Goal: Task Accomplishment & Management: Manage account settings

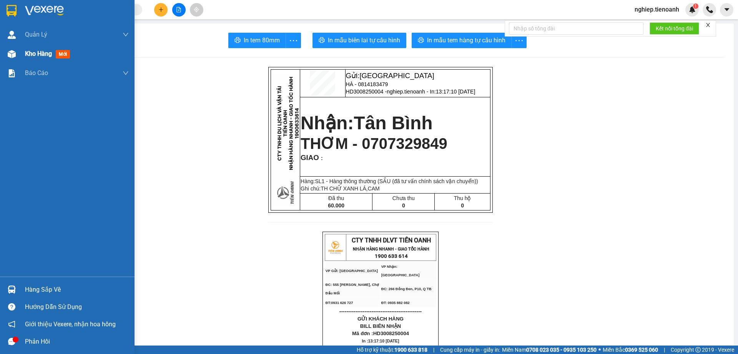
click at [29, 58] on div "Kho hàng mới" at bounding box center [49, 54] width 48 height 10
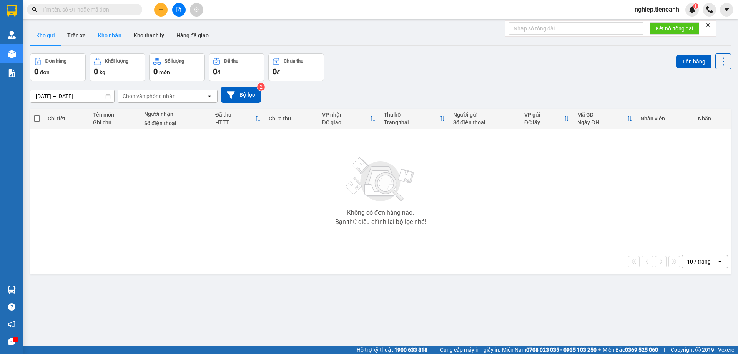
click at [114, 40] on button "Kho nhận" at bounding box center [110, 35] width 36 height 18
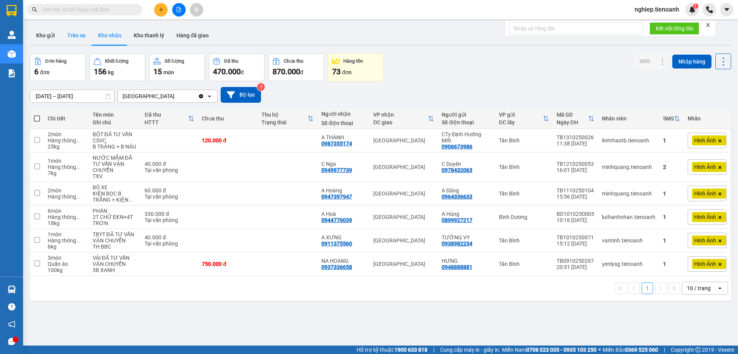
drag, startPoint x: 76, startPoint y: 37, endPoint x: 85, endPoint y: 39, distance: 8.6
click at [76, 37] on button "Trên xe" at bounding box center [76, 35] width 31 height 18
type input "[DATE] – [DATE]"
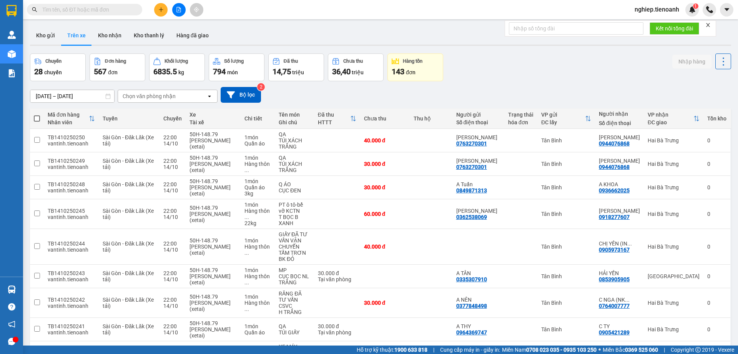
click at [170, 94] on div "Chọn văn phòng nhận" at bounding box center [149, 96] width 53 height 8
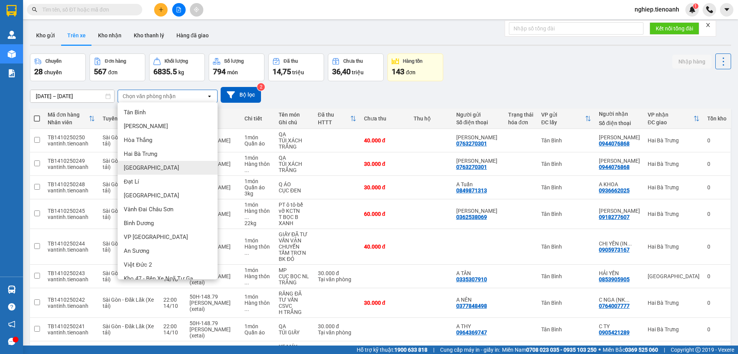
click at [150, 170] on div "[GEOGRAPHIC_DATA]" at bounding box center [168, 168] width 100 height 14
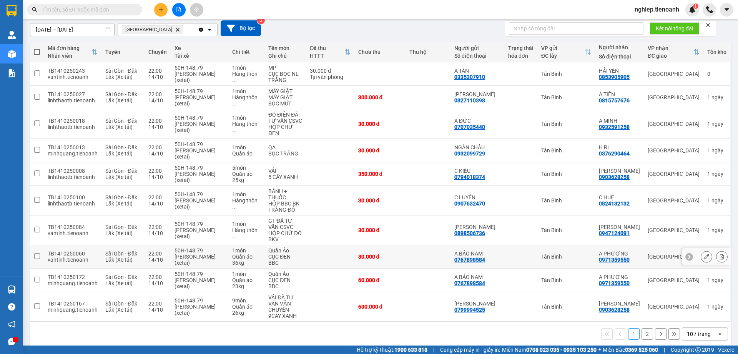
scroll to position [74, 0]
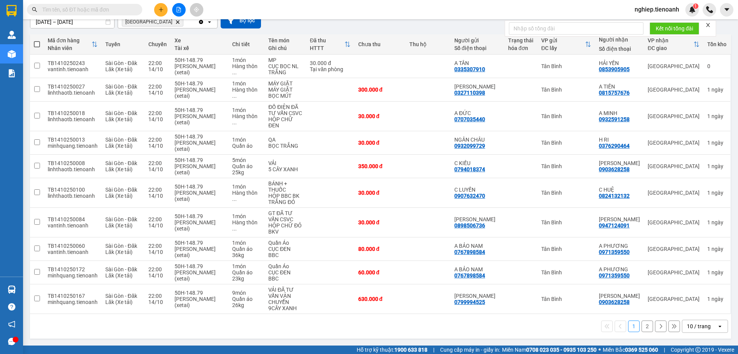
click at [641, 326] on button "2" at bounding box center [647, 326] width 12 height 12
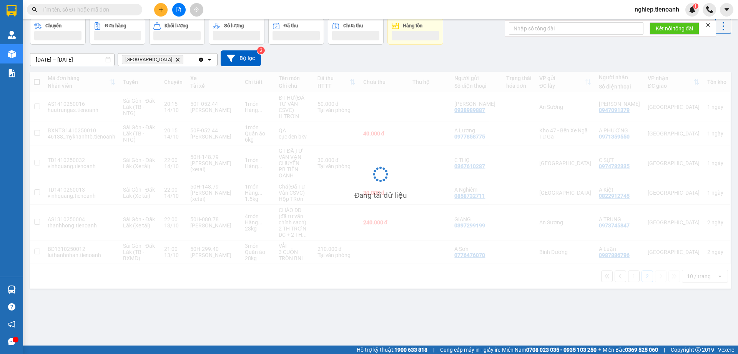
scroll to position [35, 0]
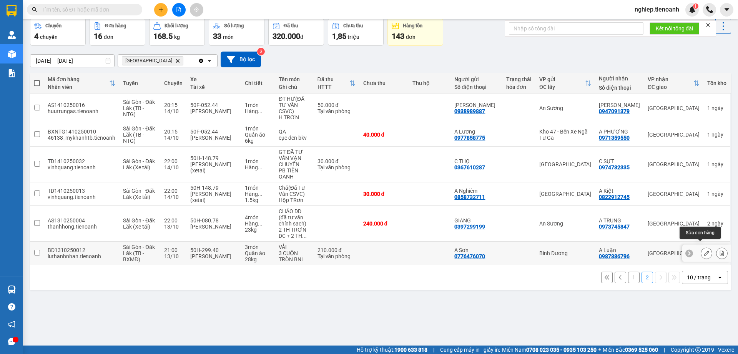
click at [704, 250] on icon at bounding box center [706, 252] width 5 height 5
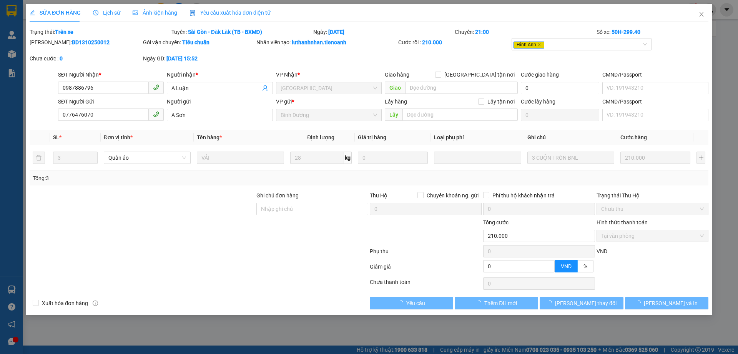
click at [113, 12] on span "Lịch sử" at bounding box center [106, 13] width 27 height 6
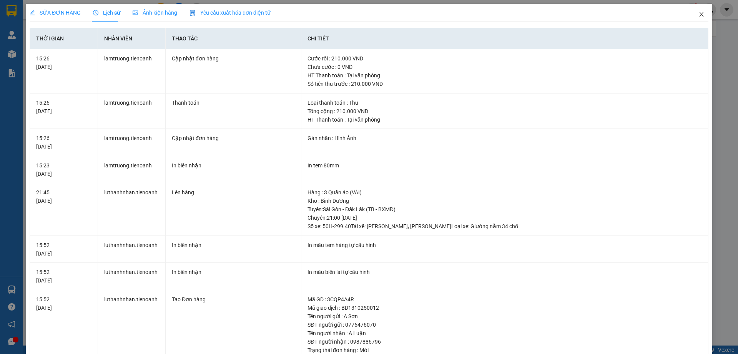
click at [698, 15] on icon "close" at bounding box center [701, 14] width 6 height 6
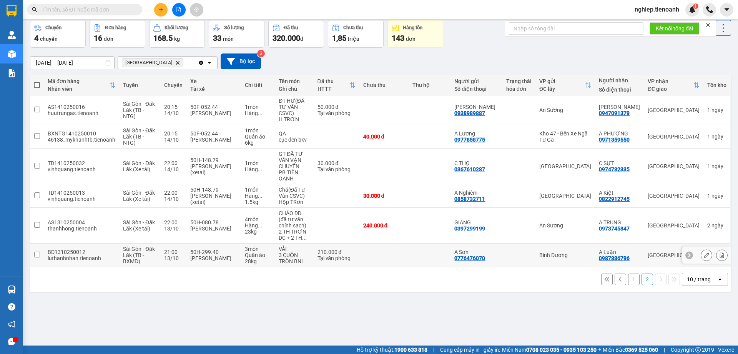
scroll to position [35, 0]
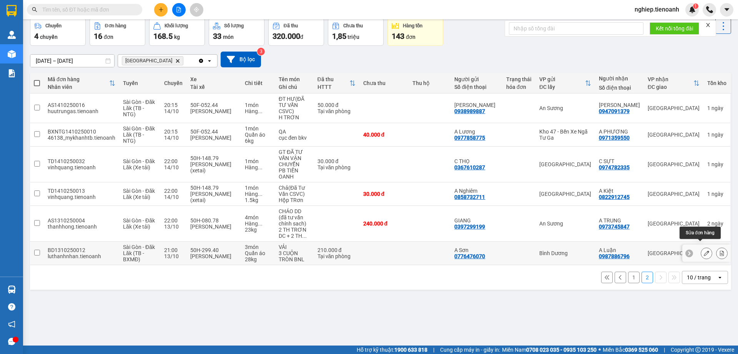
click at [704, 250] on icon at bounding box center [706, 252] width 5 height 5
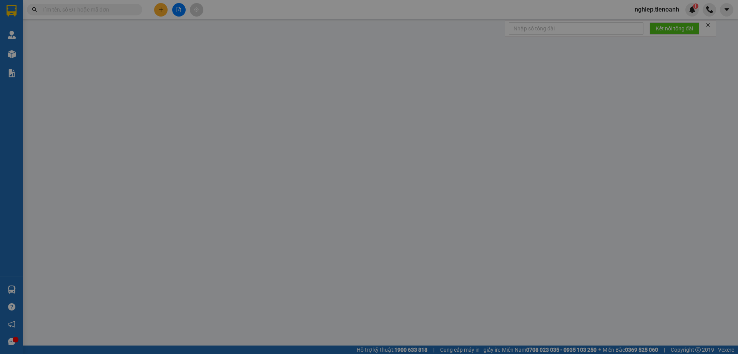
type input "0987886796"
type input "A Luận"
type input "0776476070"
type input "A Sơn"
type input "0"
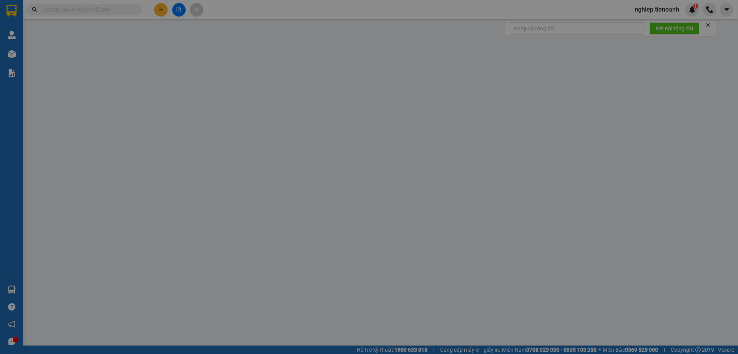
type input "210.000"
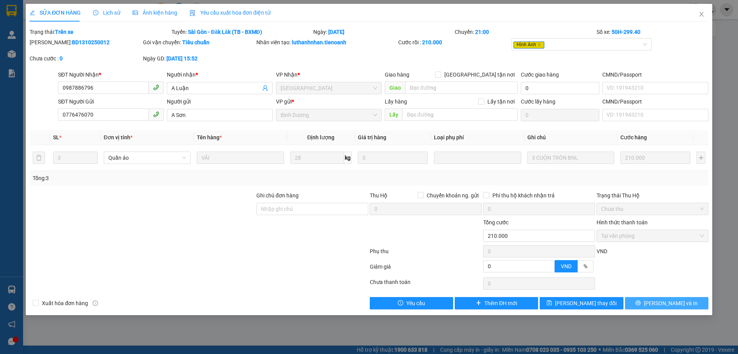
click at [665, 304] on span "[PERSON_NAME] và In" at bounding box center [671, 303] width 54 height 8
